Goal: Find specific page/section: Find specific page/section

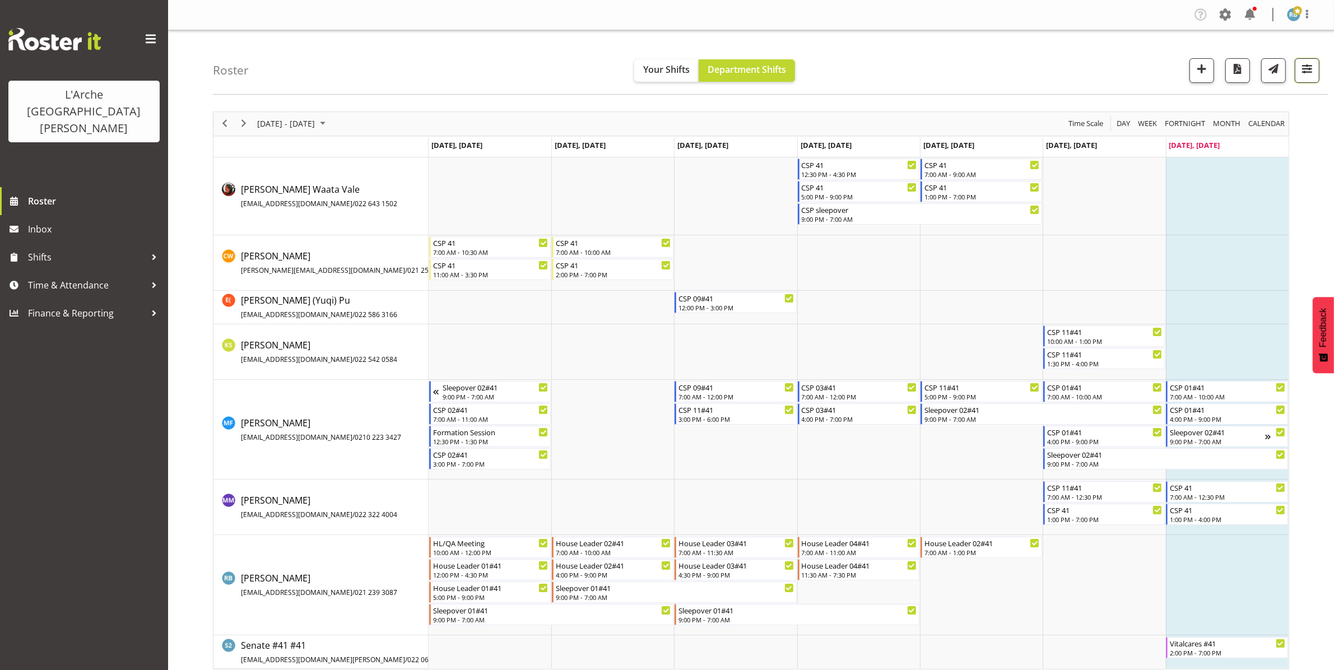
click at [1304, 69] on span "button" at bounding box center [1306, 69] width 15 height 15
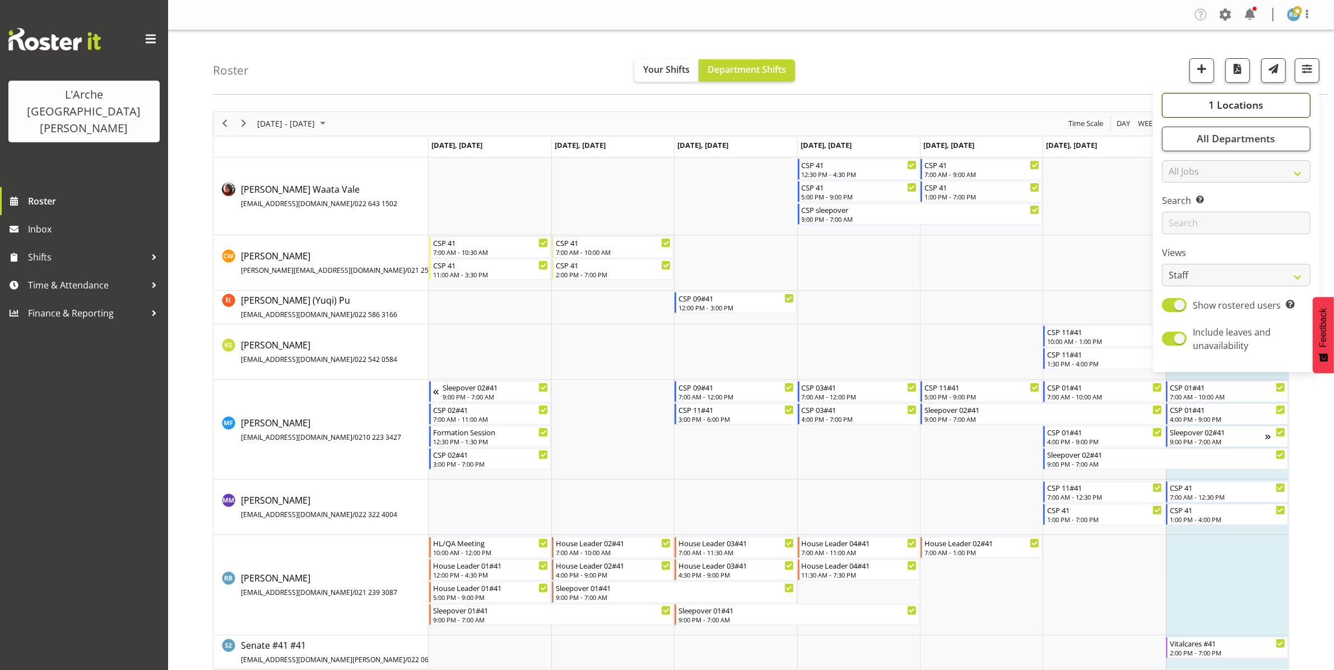
click at [1245, 113] on button "1 Locations" at bounding box center [1236, 105] width 148 height 25
click at [1178, 209] on span at bounding box center [1175, 213] width 9 height 9
click at [1178, 210] on input "56b" at bounding box center [1174, 213] width 7 height 7
checkbox input "true"
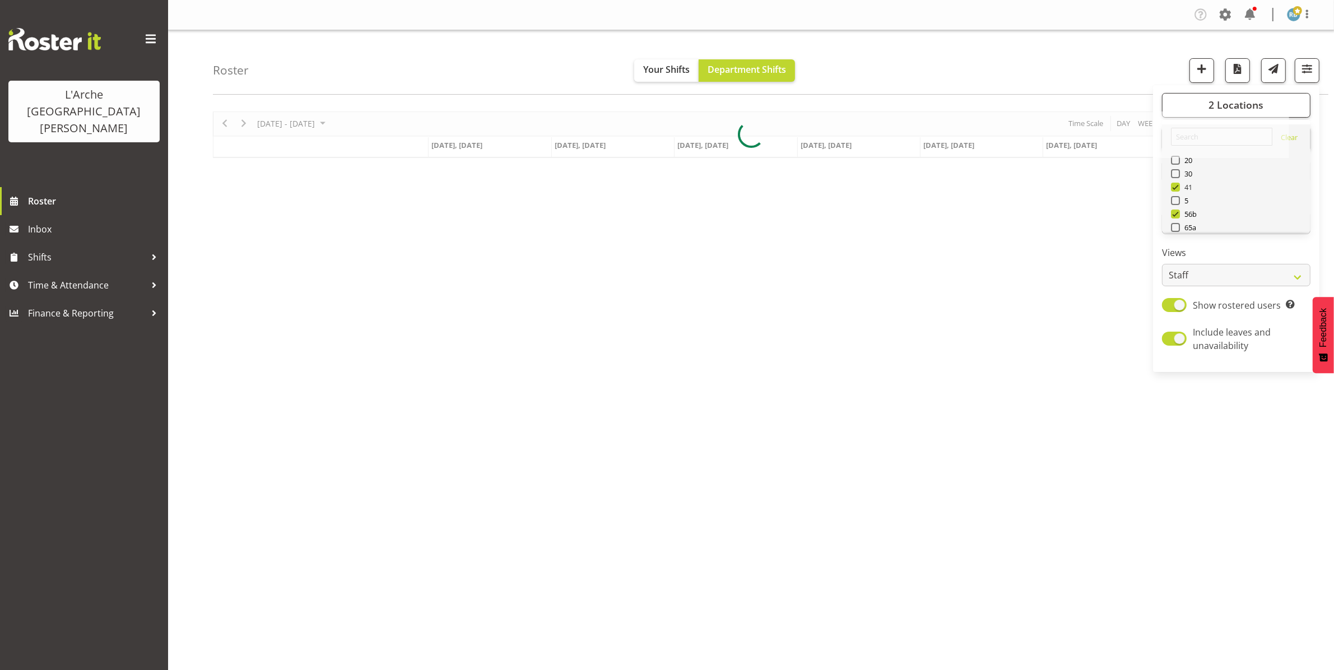
click at [1177, 183] on span at bounding box center [1175, 187] width 9 height 9
click at [1177, 183] on input "41" at bounding box center [1174, 186] width 7 height 7
checkbox input "false"
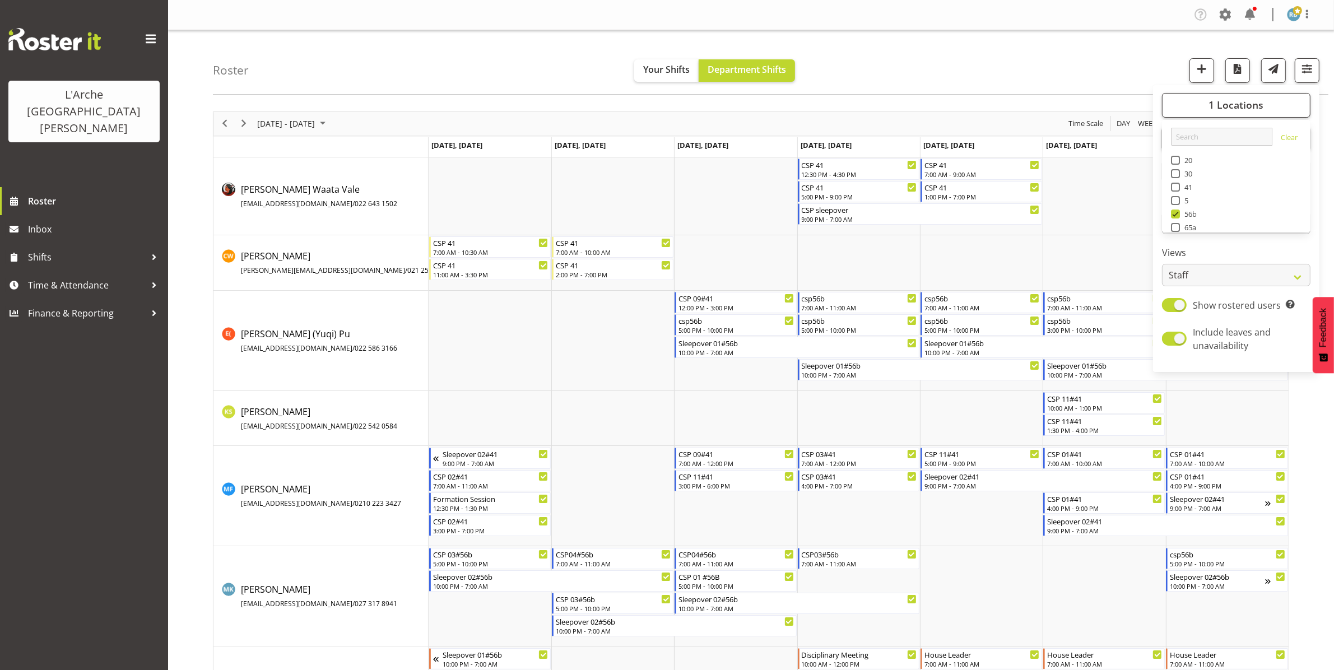
click at [926, 46] on div "Roster Your Shifts Department Shifts 1 Locations Clear 20 30 41 5 56b 65a 73 Ar…" at bounding box center [770, 62] width 1115 height 64
